Goal: Task Accomplishment & Management: Use online tool/utility

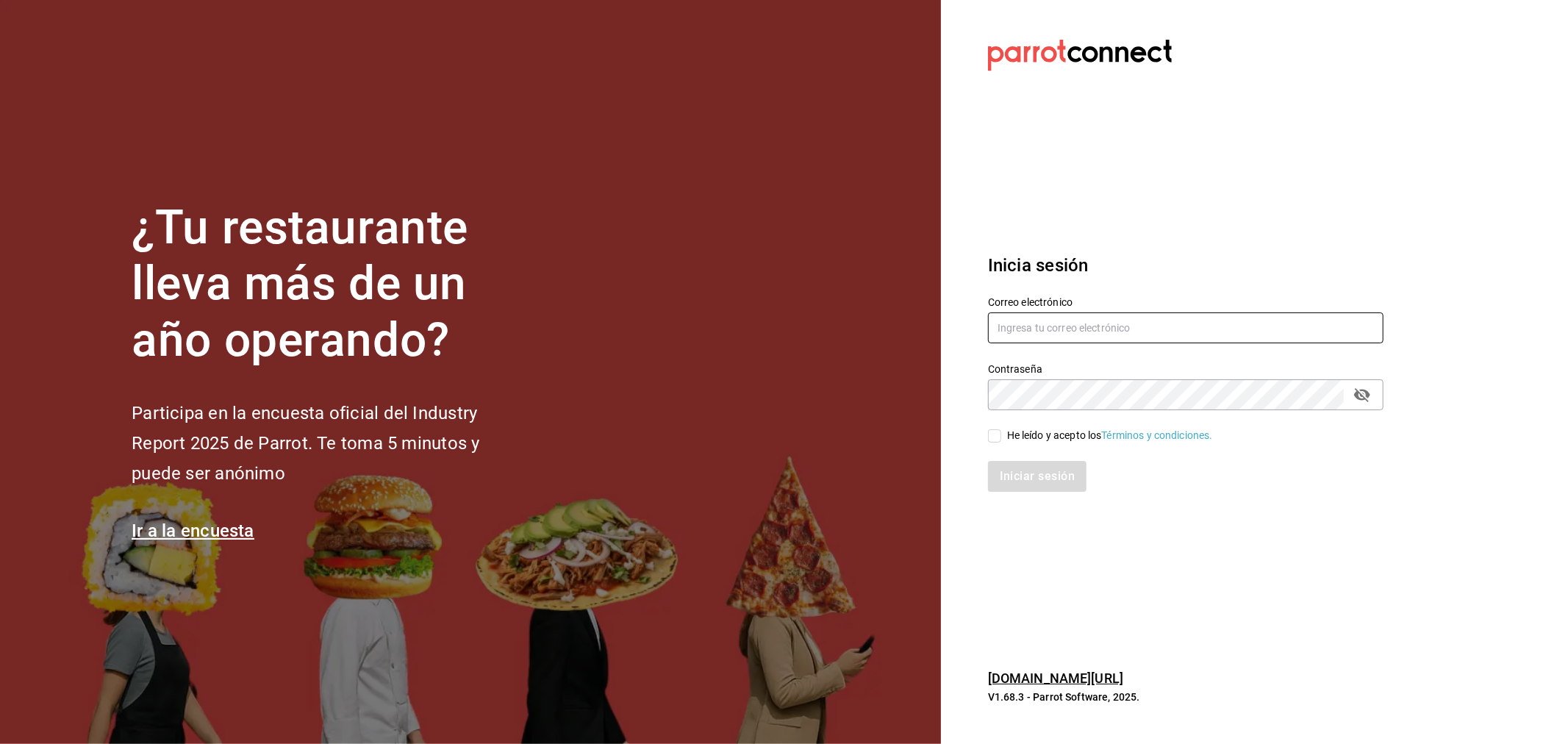
type input "[EMAIL_ADDRESS][PERSON_NAME][DOMAIN_NAME]"
click at [1042, 435] on div "He leído y acepto los Términos y condiciones." at bounding box center [1110, 435] width 206 height 15
click at [1001, 435] on input "He leído y acepto los Términos y condiciones." at bounding box center [994, 436] width 14 height 14
checkbox input "true"
click at [1049, 473] on button "Iniciar sesión" at bounding box center [1038, 476] width 100 height 31
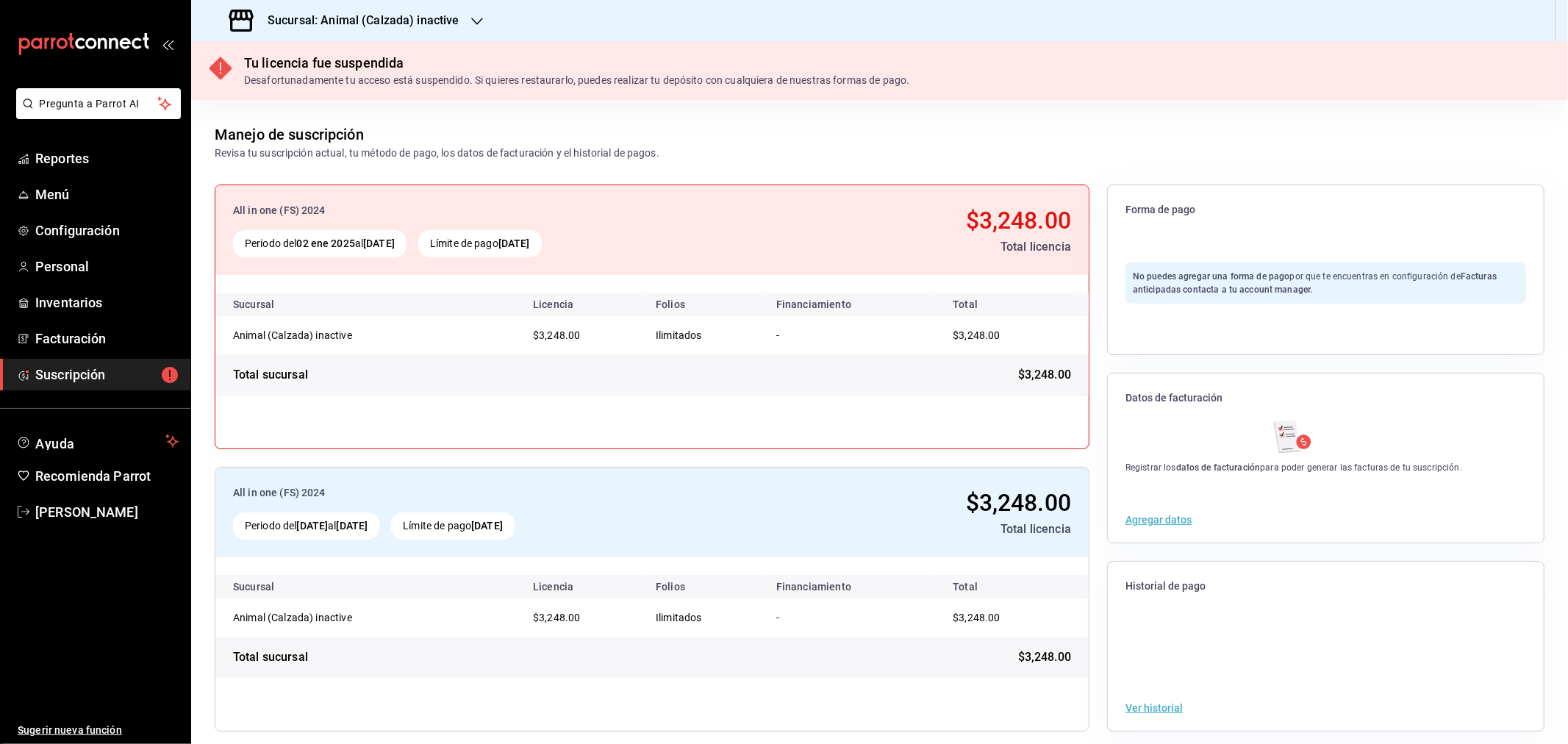
click at [405, 22] on h3 "Sucursal: Animal (Calzada) inactive" at bounding box center [357, 21] width 204 height 18
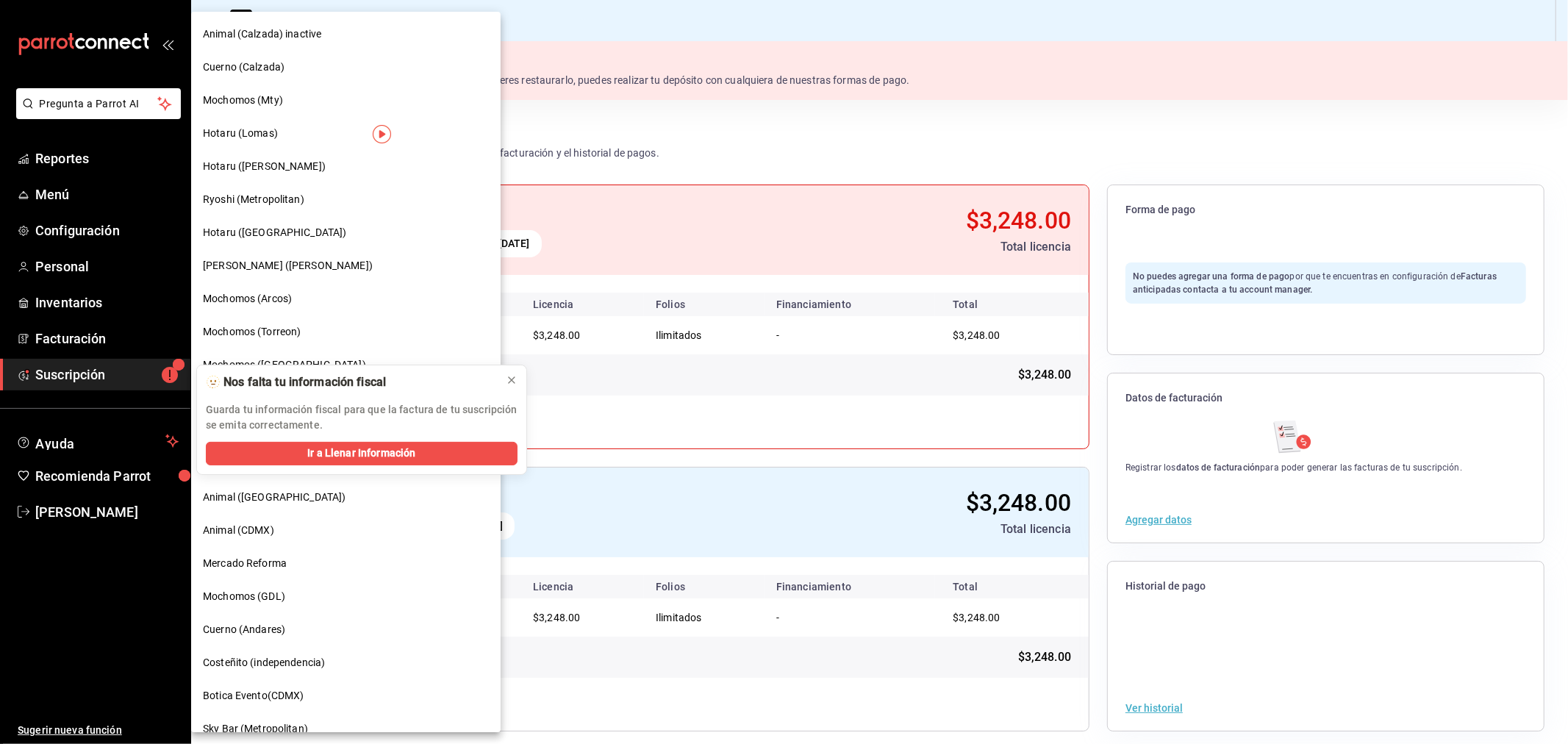
click at [296, 67] on div "Cuerno (Calzada)" at bounding box center [345, 67] width 286 height 15
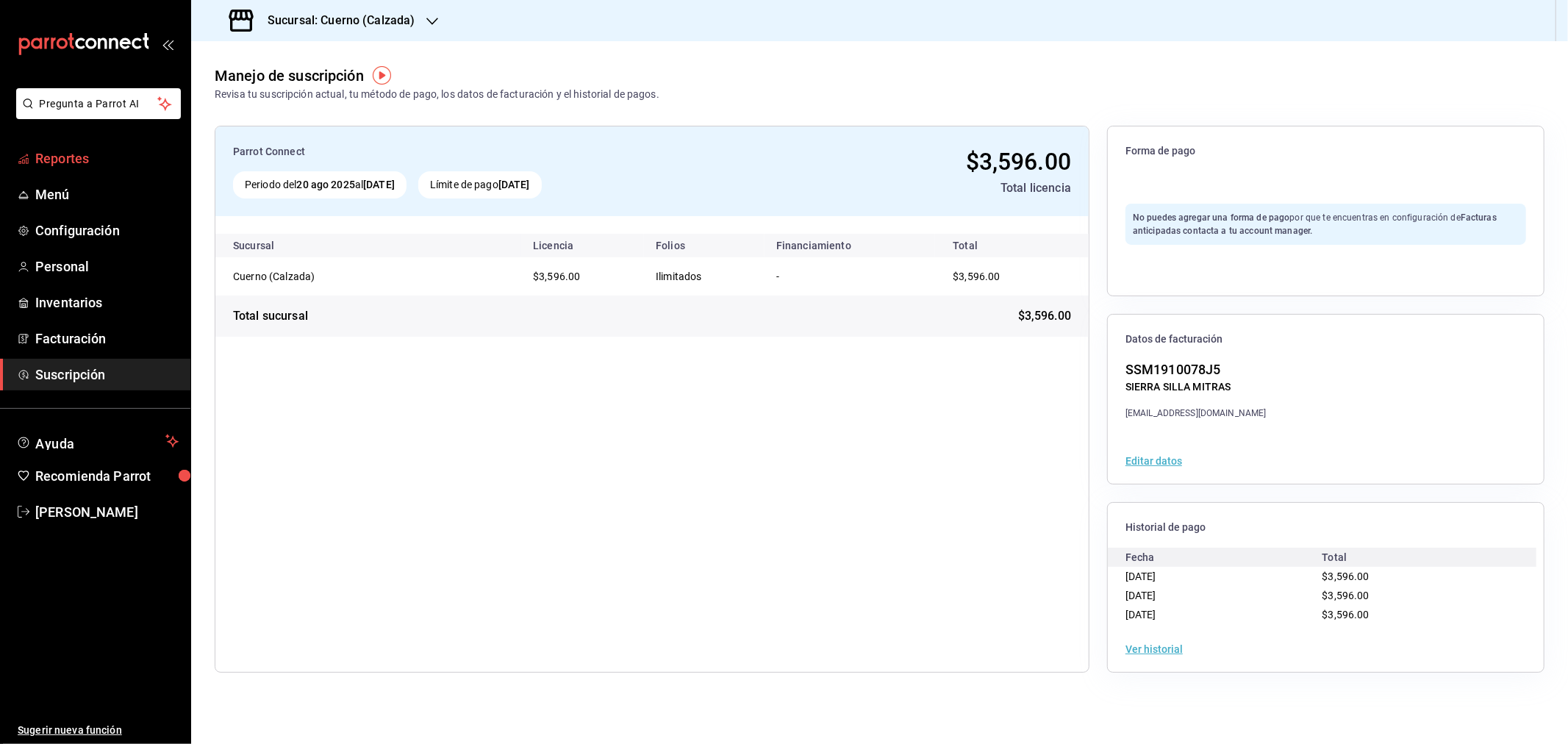
click at [91, 163] on span "Reportes" at bounding box center [107, 158] width 143 height 20
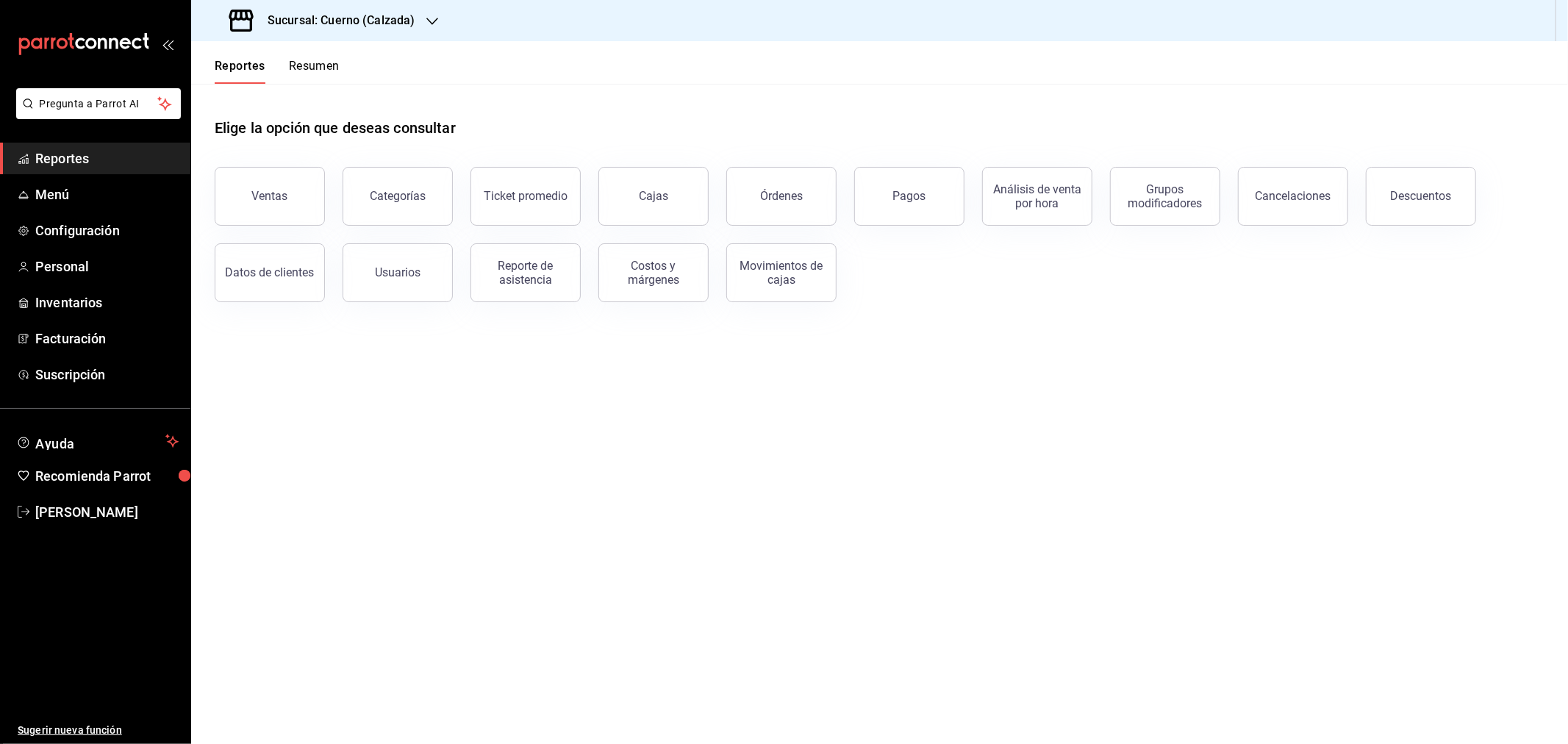
click at [887, 206] on button "Pagos" at bounding box center [909, 196] width 111 height 59
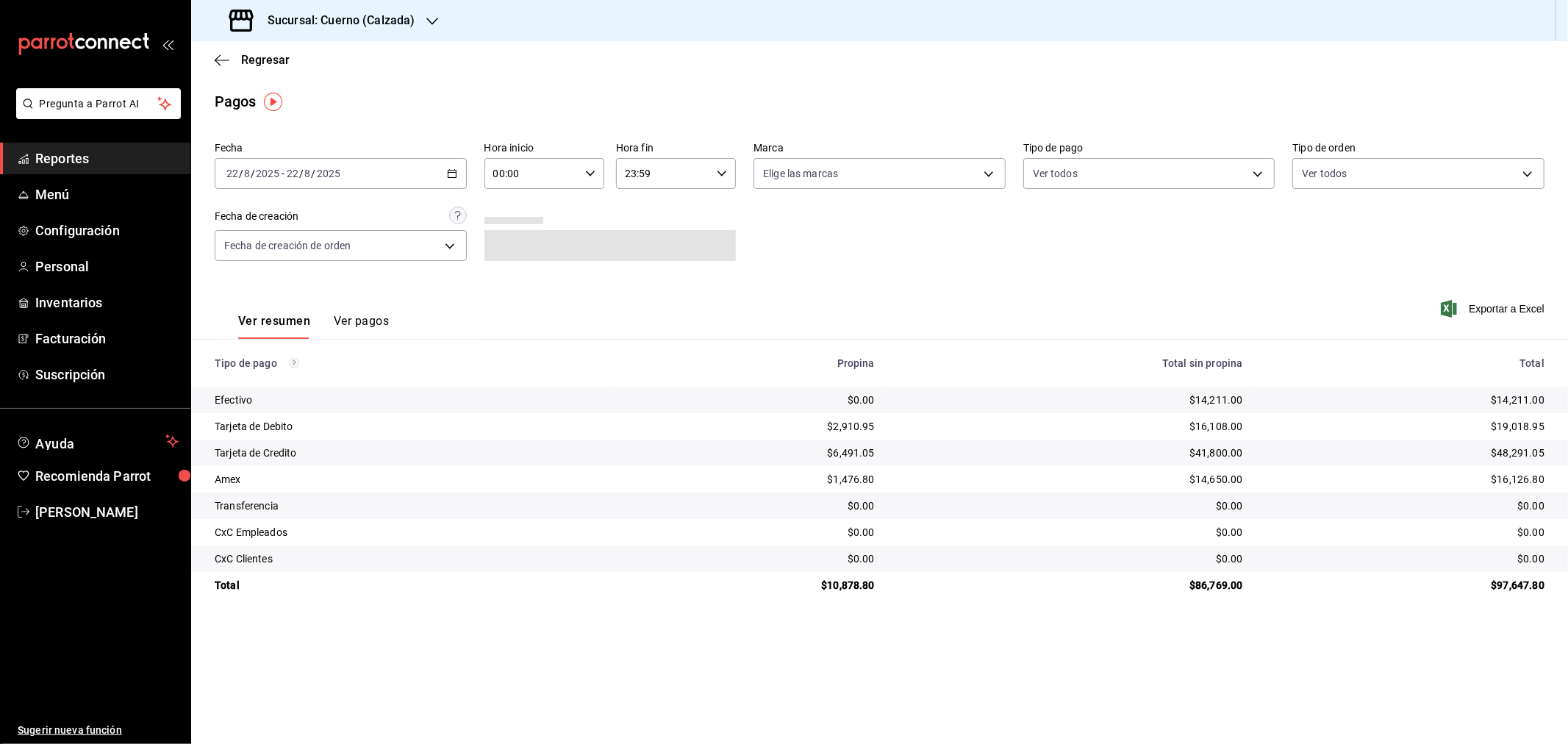
click at [449, 174] on icon "button" at bounding box center [452, 173] width 10 height 10
click at [298, 386] on span "Rango de fechas" at bounding box center [284, 383] width 114 height 15
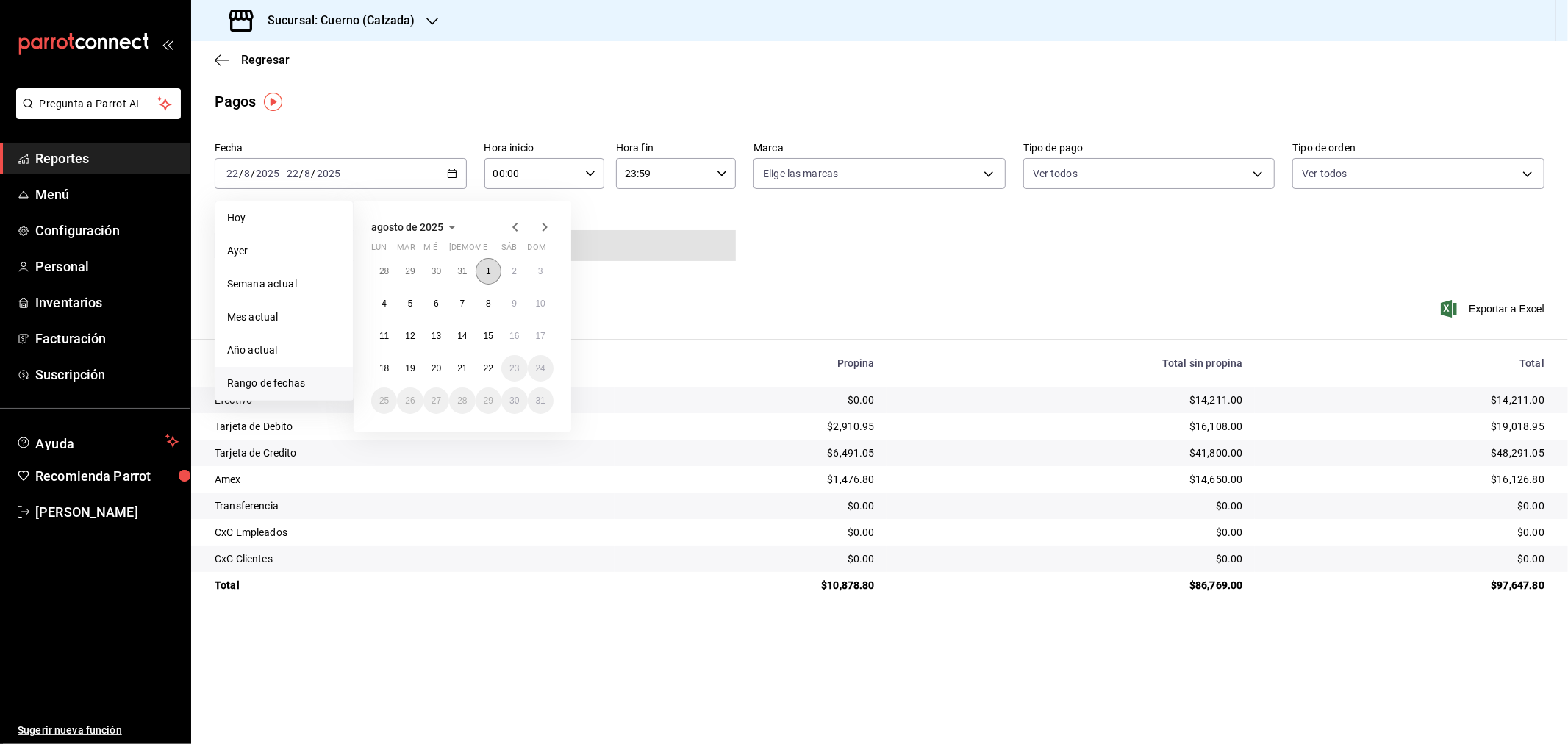
click at [487, 273] on abbr "1" at bounding box center [488, 271] width 5 height 10
click at [407, 368] on abbr "19" at bounding box center [409, 368] width 10 height 10
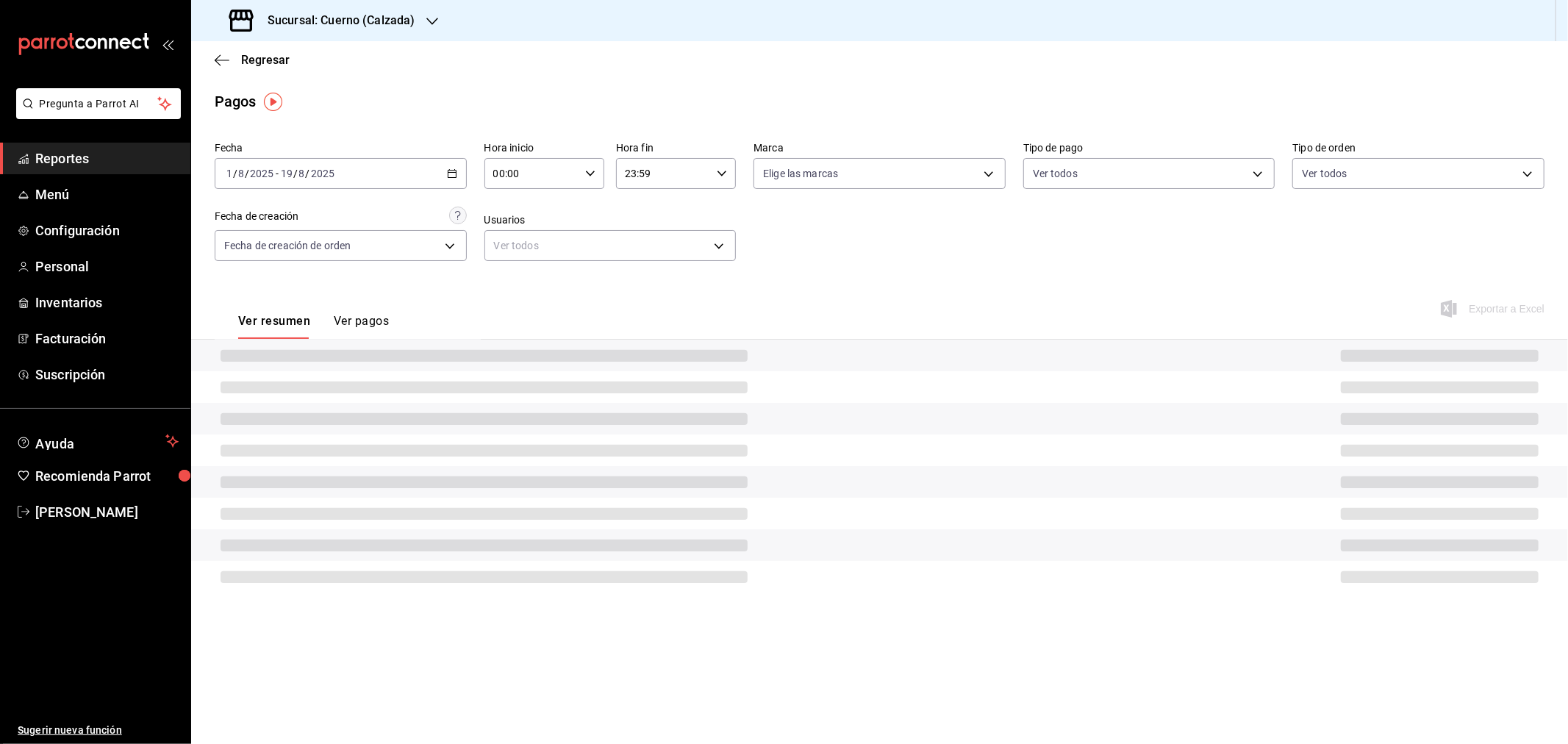
click at [502, 180] on input "00:00" at bounding box center [532, 173] width 95 height 30
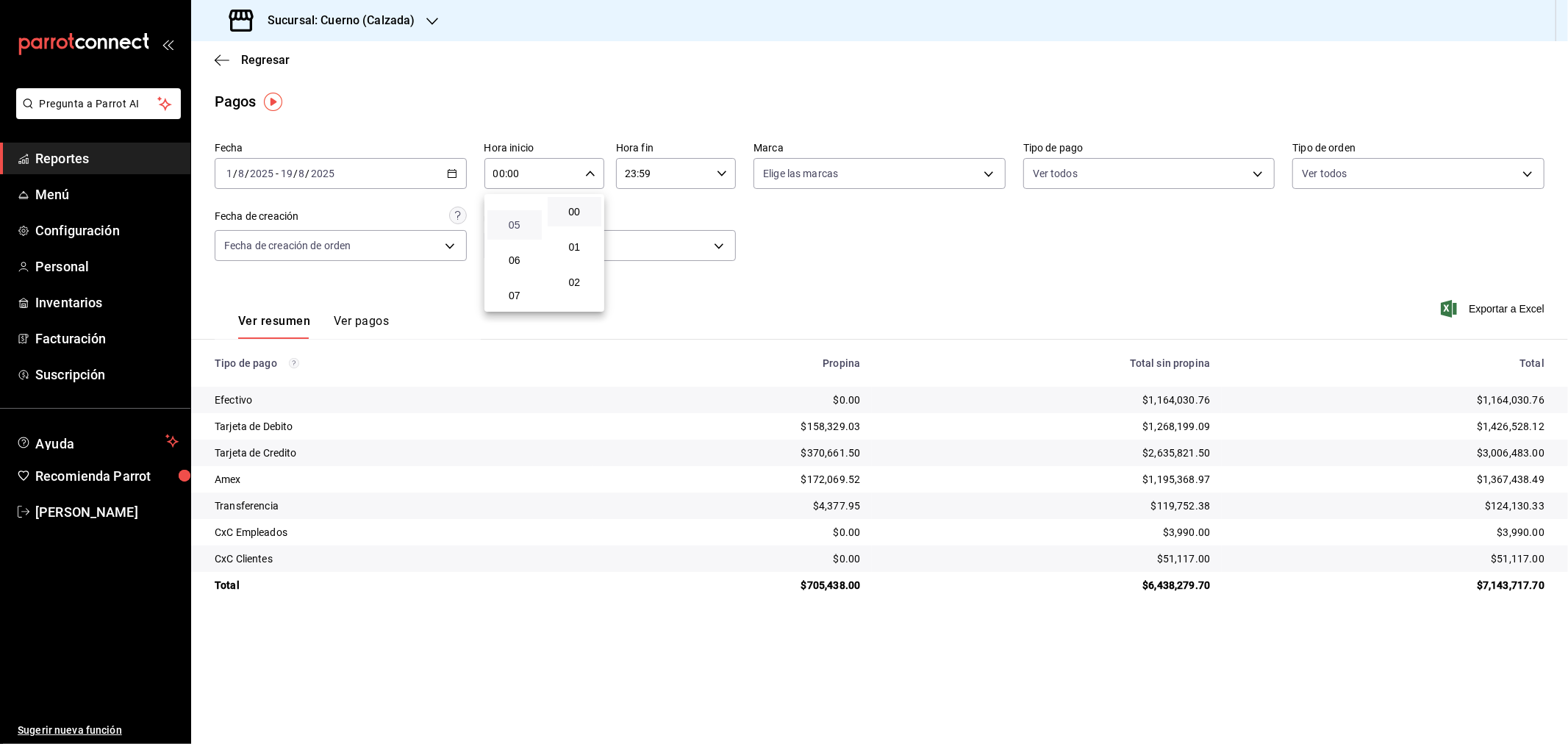
click at [516, 219] on span "05" at bounding box center [514, 224] width 37 height 12
type input "05:00"
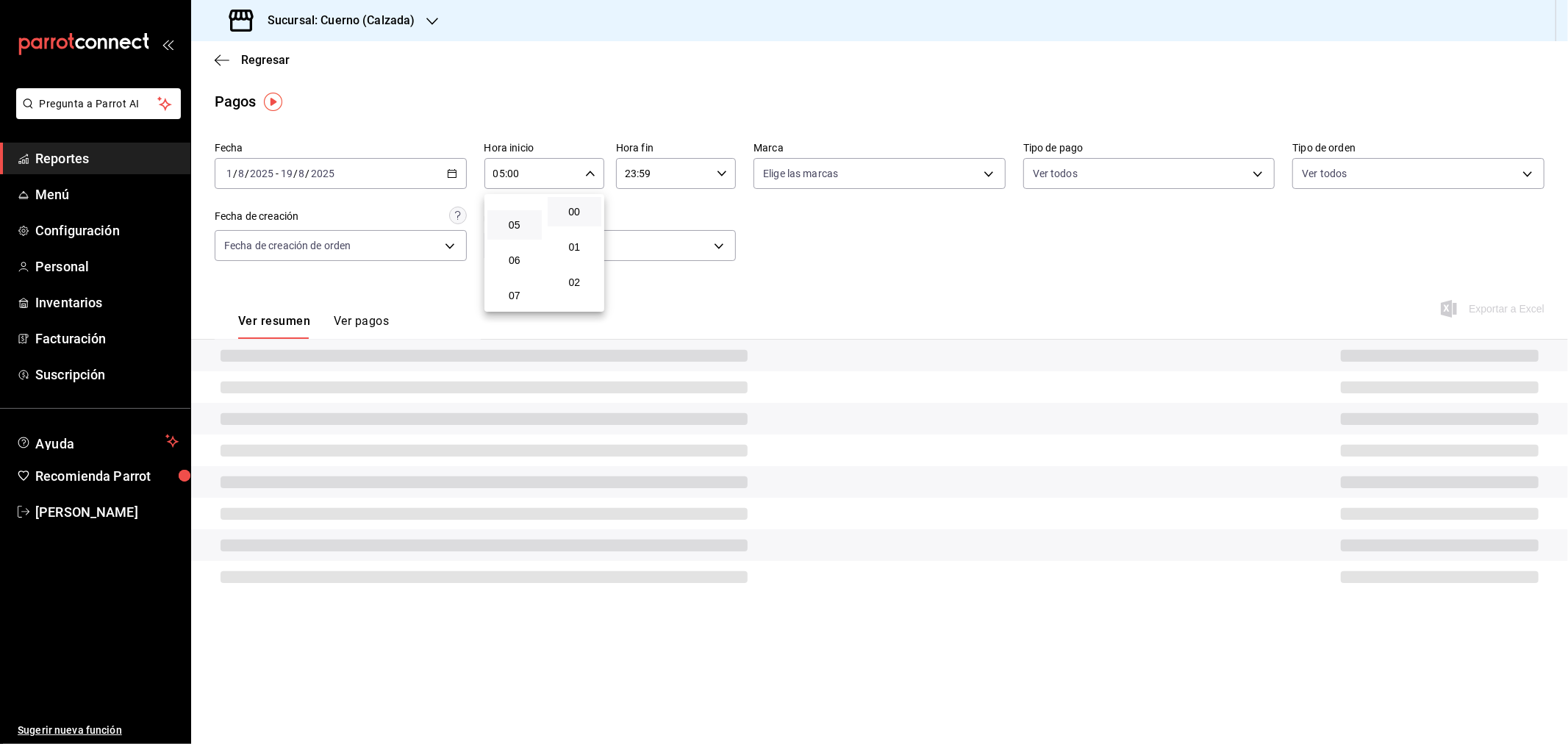
click at [637, 174] on div at bounding box center [784, 372] width 1568 height 744
click at [630, 169] on input "23:59" at bounding box center [663, 173] width 95 height 30
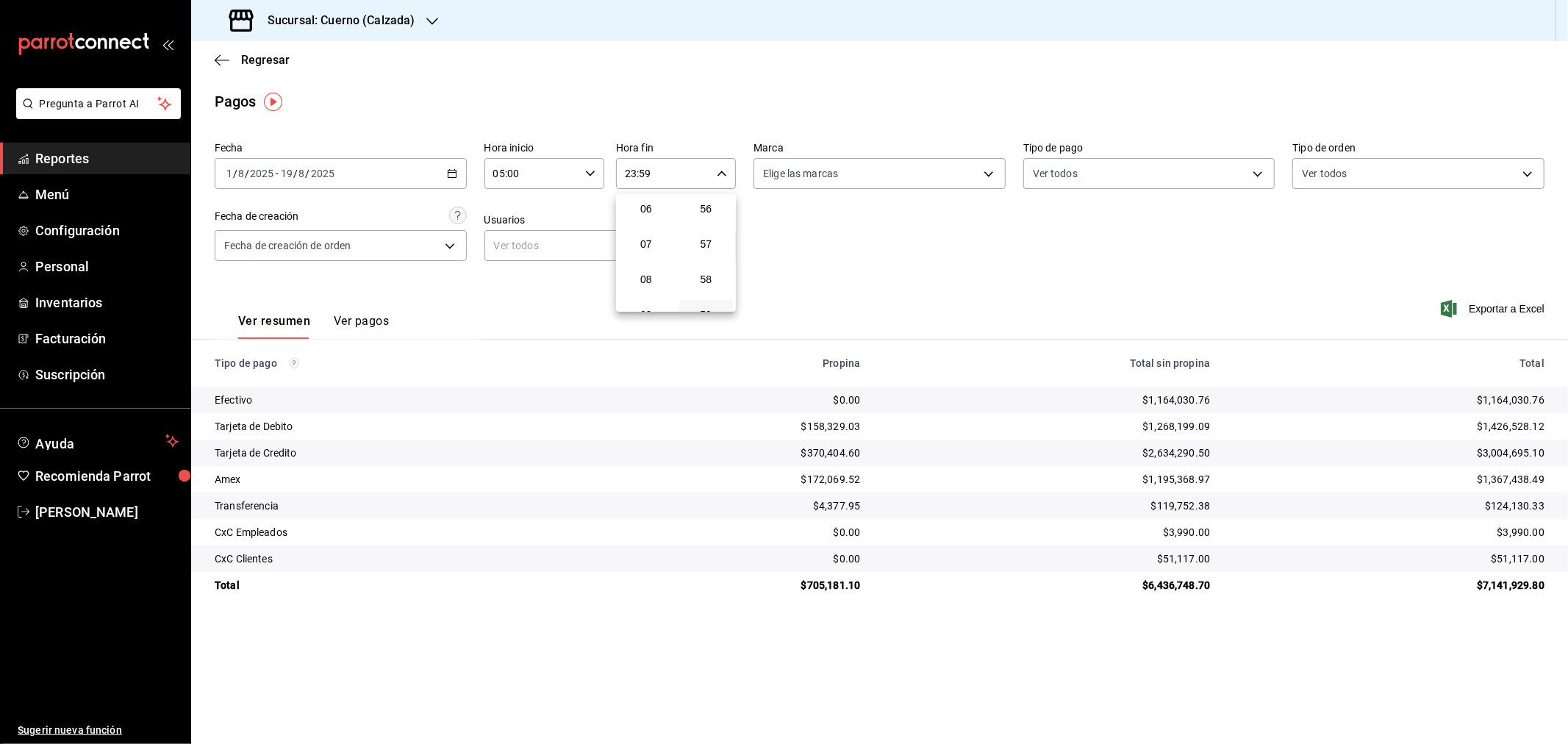
scroll to position [149, 0]
click at [651, 238] on span "05" at bounding box center [646, 239] width 37 height 12
click at [703, 218] on button "00" at bounding box center [707, 212] width 54 height 30
type input "05:00"
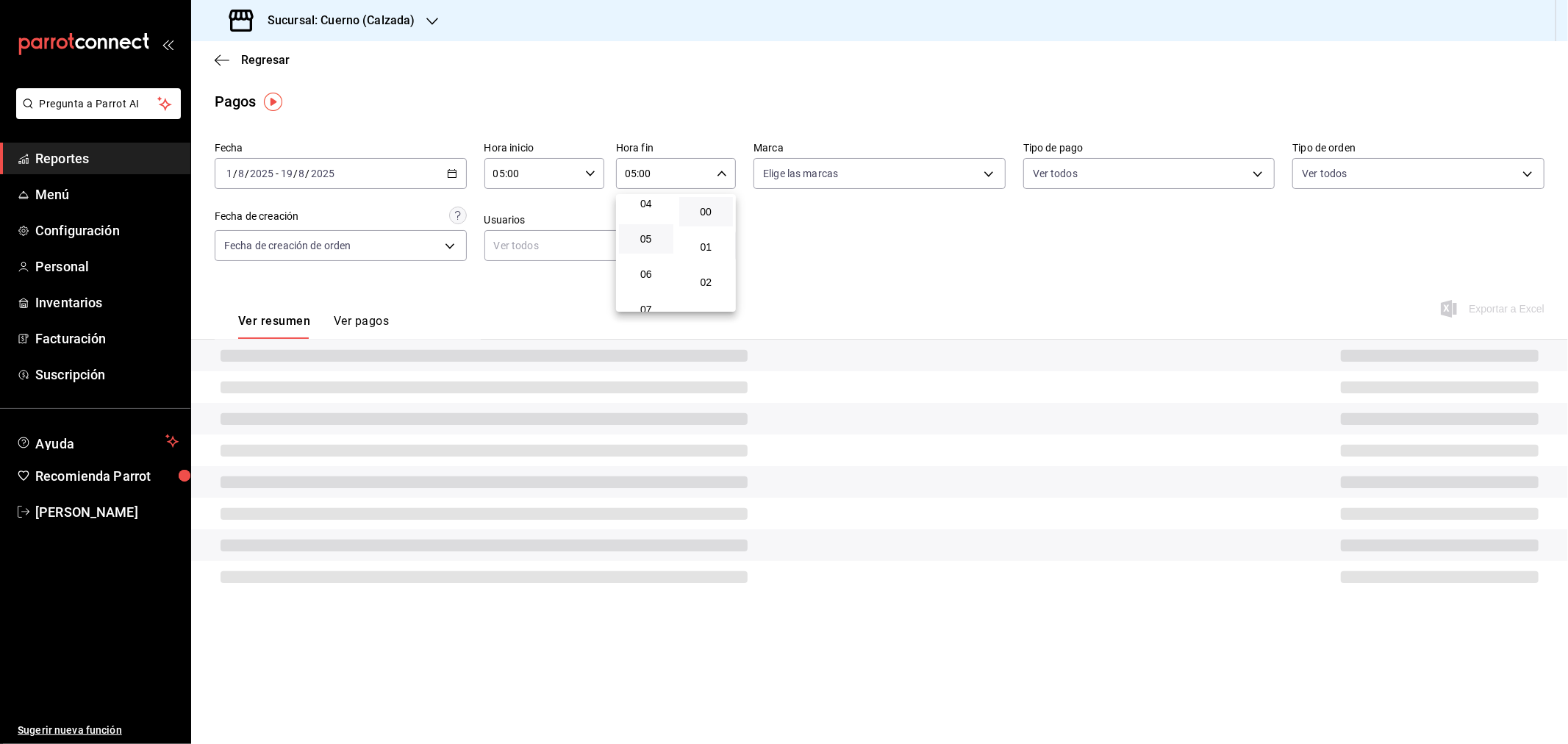
click at [947, 263] on div at bounding box center [784, 372] width 1568 height 744
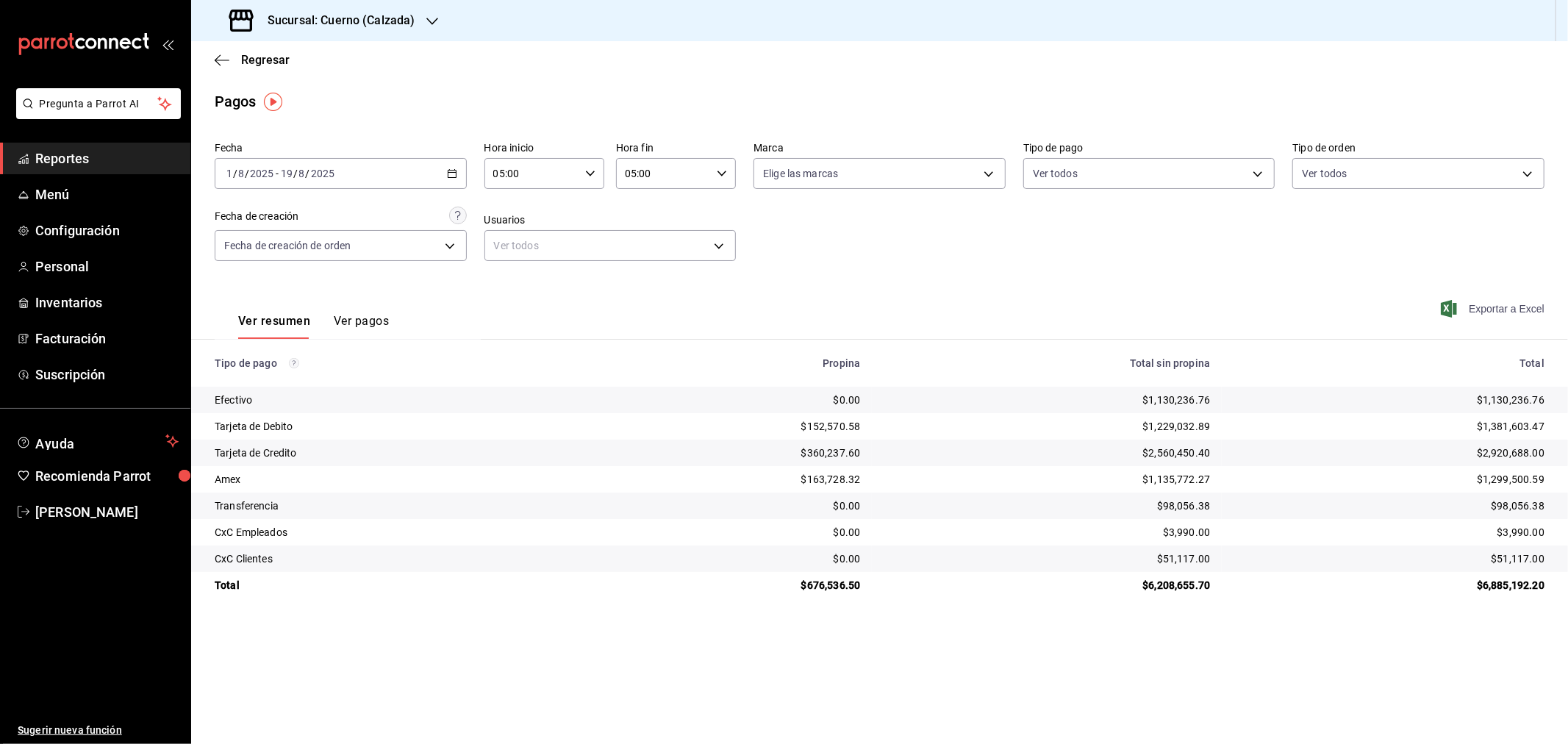
click at [1489, 315] on span "Exportar a Excel" at bounding box center [1494, 309] width 101 height 18
